Goal: Navigation & Orientation: Find specific page/section

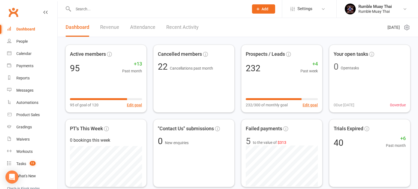
click at [23, 30] on div "Dashboard" at bounding box center [25, 29] width 19 height 4
click at [22, 42] on div "People" at bounding box center [21, 41] width 11 height 4
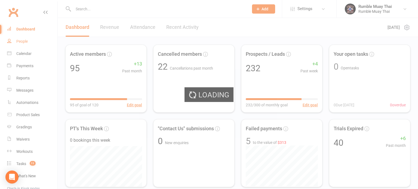
click at [22, 42] on div "Loading" at bounding box center [209, 94] width 418 height 189
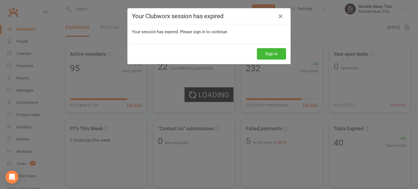
select select "100"
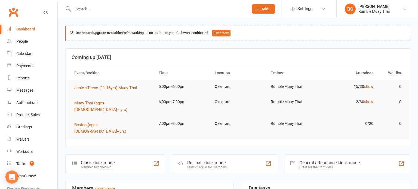
click at [22, 29] on div "Dashboard" at bounding box center [25, 29] width 19 height 4
click at [92, 7] on input "text" at bounding box center [157, 9] width 173 height 8
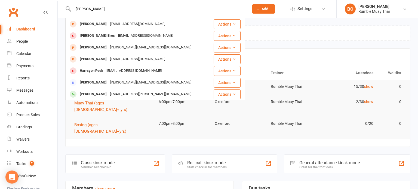
type input "[PERSON_NAME]"
click at [22, 27] on div "Dashboard" at bounding box center [25, 29] width 19 height 4
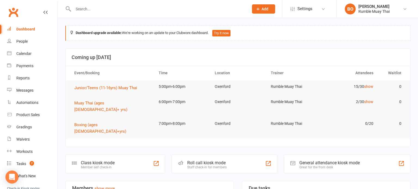
click at [22, 27] on div "Dashboard" at bounding box center [25, 29] width 19 height 4
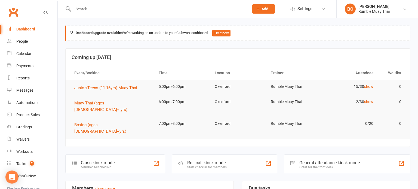
click at [21, 29] on div "Dashboard" at bounding box center [25, 29] width 19 height 4
click at [56, 117] on link "Product Sales" at bounding box center [32, 115] width 50 height 12
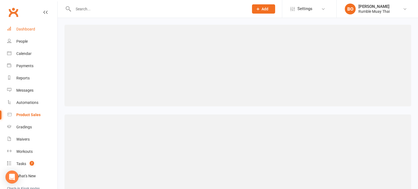
click at [28, 29] on div "Dashboard" at bounding box center [25, 29] width 19 height 4
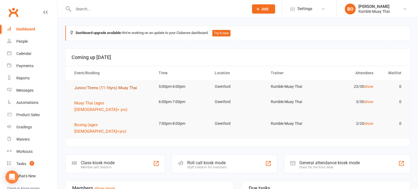
click at [88, 85] on span "Junior/Teens (11-16yrs) Muay Thai" at bounding box center [105, 87] width 63 height 5
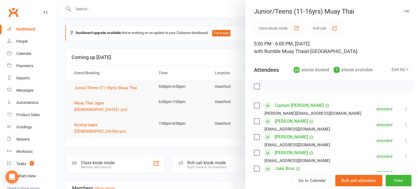
click at [91, 89] on div at bounding box center [238, 94] width 360 height 189
